Goal: Task Accomplishment & Management: Use online tool/utility

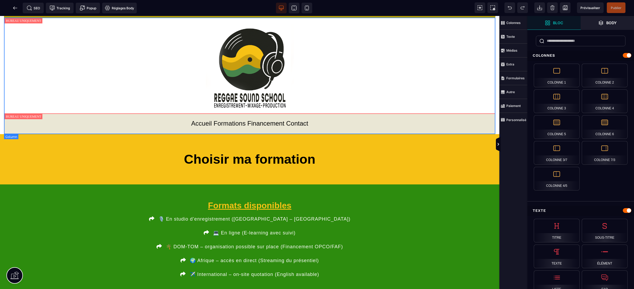
click at [492, 107] on div "Accueil . Formations . Financement . Contact" at bounding box center [249, 76] width 491 height 117
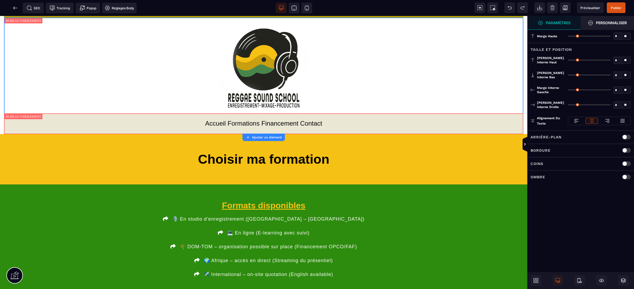
type input "*"
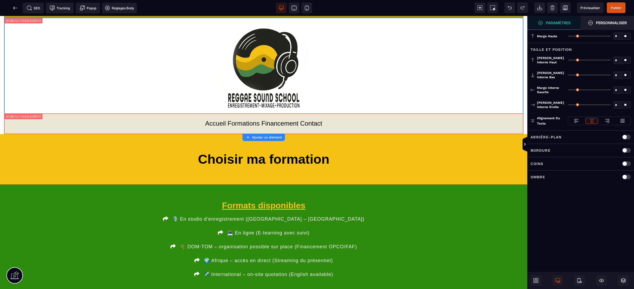
type input "*"
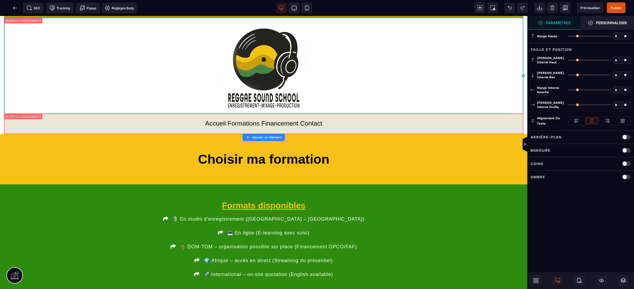
drag, startPoint x: 568, startPoint y: 90, endPoint x: 554, endPoint y: 90, distance: 13.9
click at [567, 90] on input "range" at bounding box center [588, 90] width 43 height 1
type input "**"
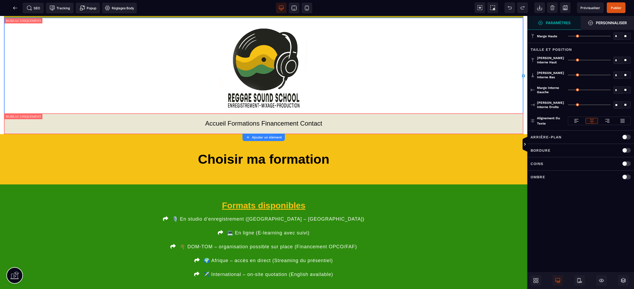
type input "**"
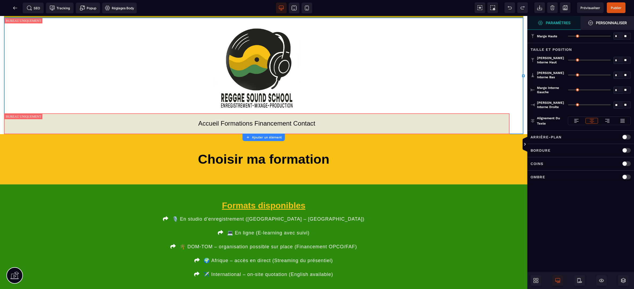
type input "**"
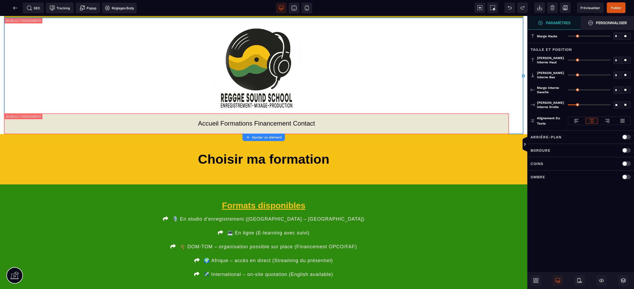
type input "**"
type input "*"
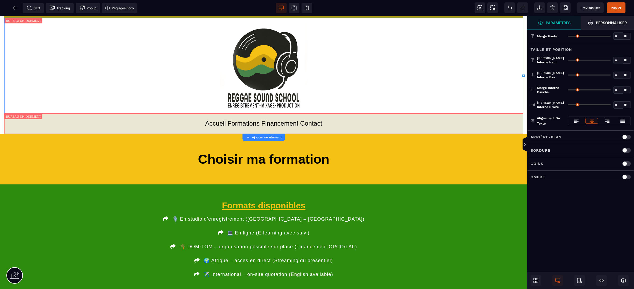
drag, startPoint x: 569, startPoint y: 104, endPoint x: 547, endPoint y: 104, distance: 21.8
click at [567, 104] on input "range" at bounding box center [588, 104] width 43 height 1
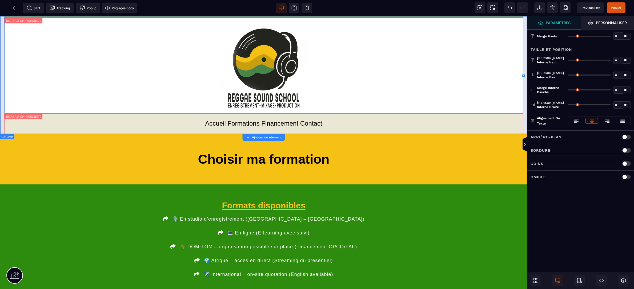
click at [525, 112] on div "Accueil Formations Financements Contact Accueil . Formations . Financement . Co…" at bounding box center [263, 75] width 527 height 118
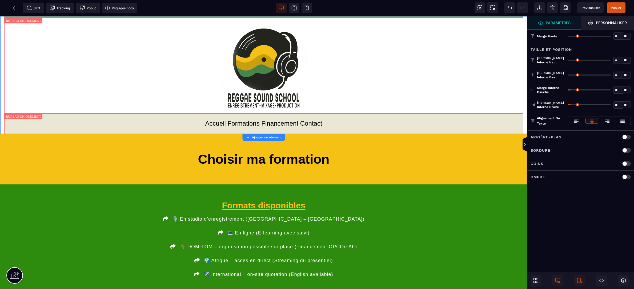
type input "*"
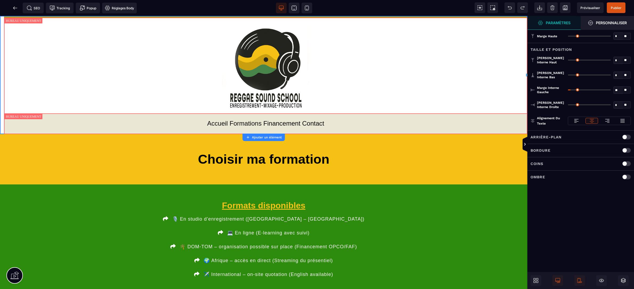
drag, startPoint x: 571, startPoint y: 104, endPoint x: 561, endPoint y: 104, distance: 10.4
type input "*"
click at [567, 104] on input "range" at bounding box center [588, 104] width 43 height 1
type input "*"
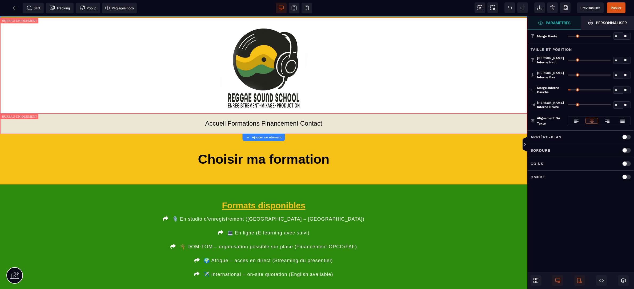
type input "*"
drag, startPoint x: 571, startPoint y: 91, endPoint x: 556, endPoint y: 90, distance: 14.9
type input "*"
click at [567, 90] on input "range" at bounding box center [588, 90] width 43 height 1
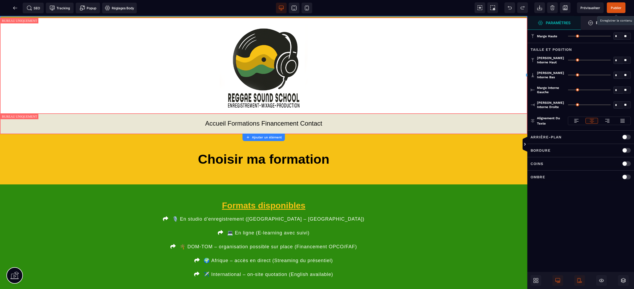
click at [621, 9] on span "Publier" at bounding box center [615, 7] width 19 height 11
click at [15, 9] on icon at bounding box center [15, 7] width 5 height 5
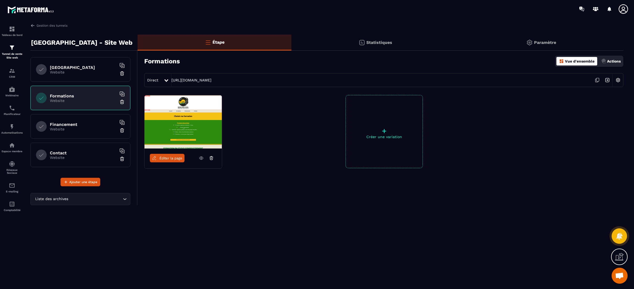
click at [74, 123] on h6 "Financement" at bounding box center [83, 124] width 67 height 5
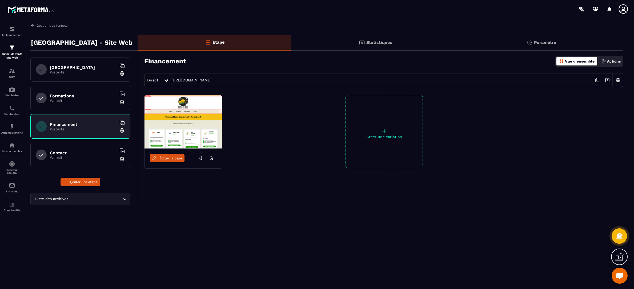
click at [175, 163] on div "Éditer la page" at bounding box center [182, 158] width 77 height 19
click at [174, 161] on link "Éditer la page" at bounding box center [167, 158] width 35 height 9
